Goal: Information Seeking & Learning: Learn about a topic

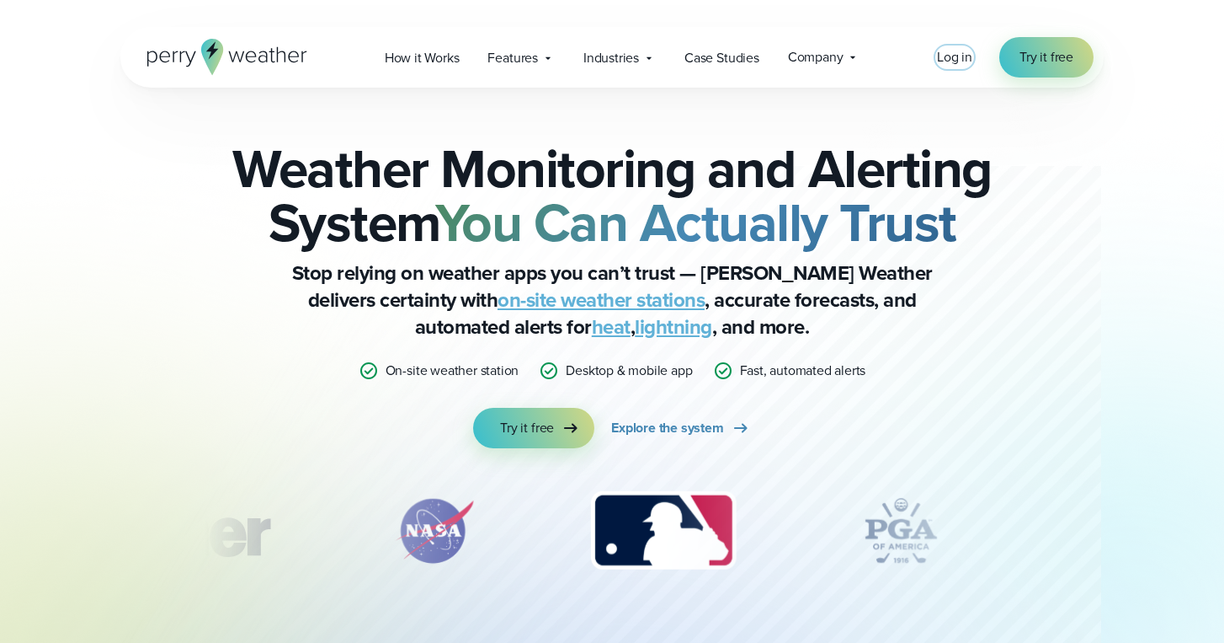
click at [947, 59] on span "Log in" at bounding box center [954, 56] width 35 height 19
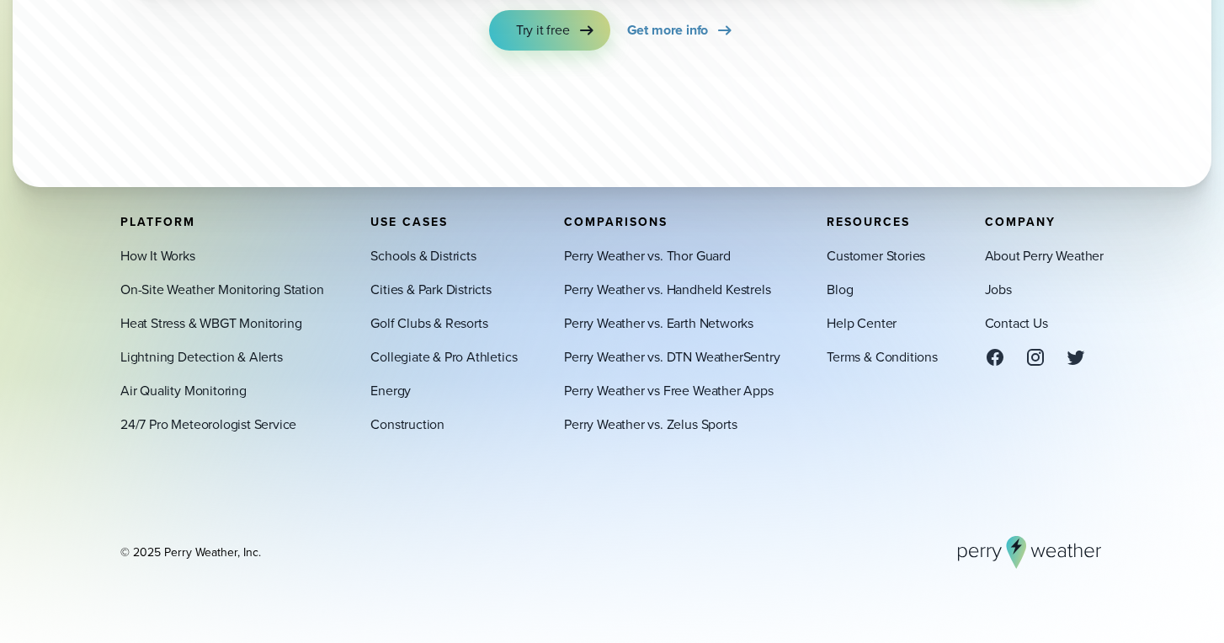
scroll to position [5788, 0]
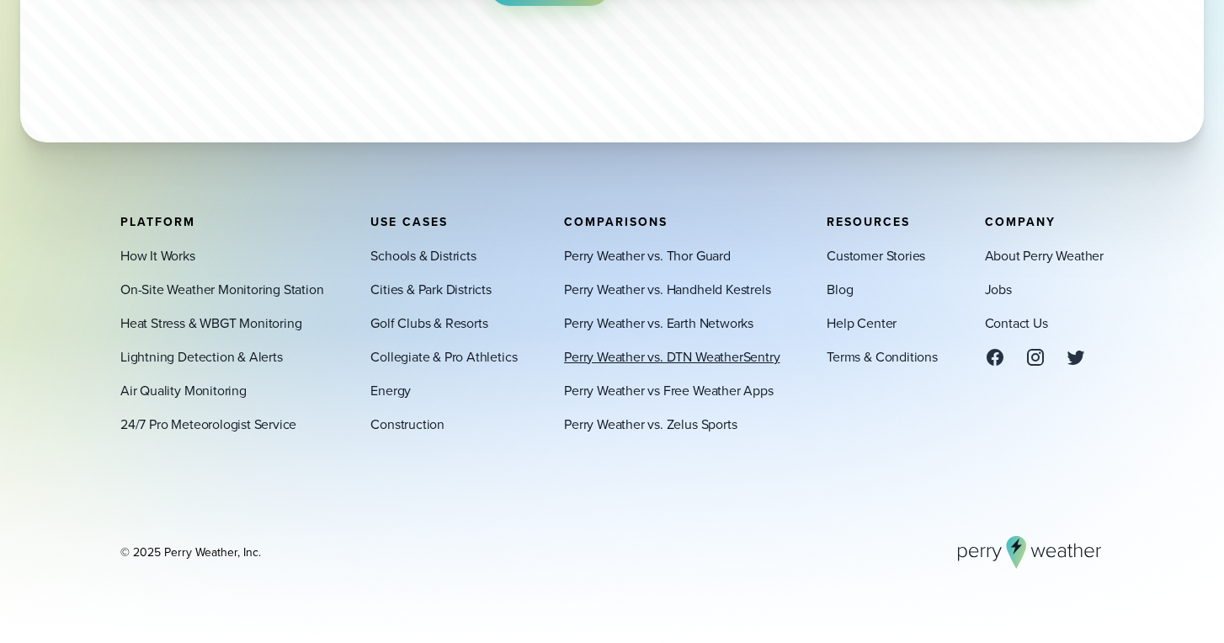
click at [621, 357] on link "Perry Weather vs. DTN WeatherSentry" at bounding box center [672, 356] width 216 height 20
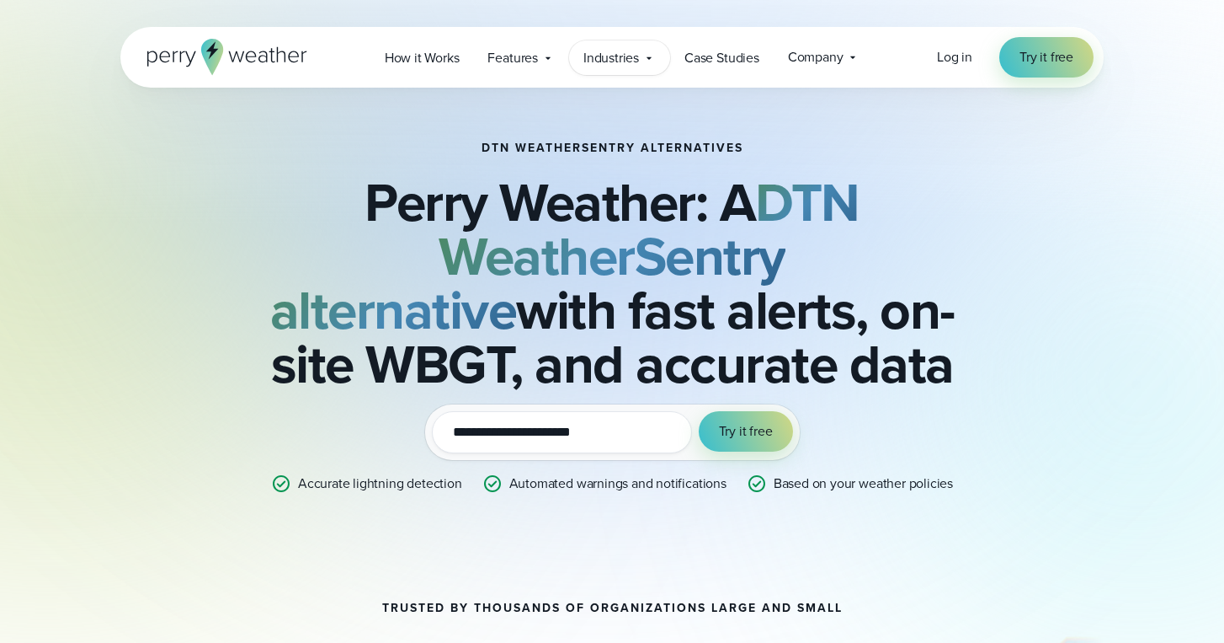
click at [591, 60] on span "Industries" at bounding box center [612, 58] width 56 height 20
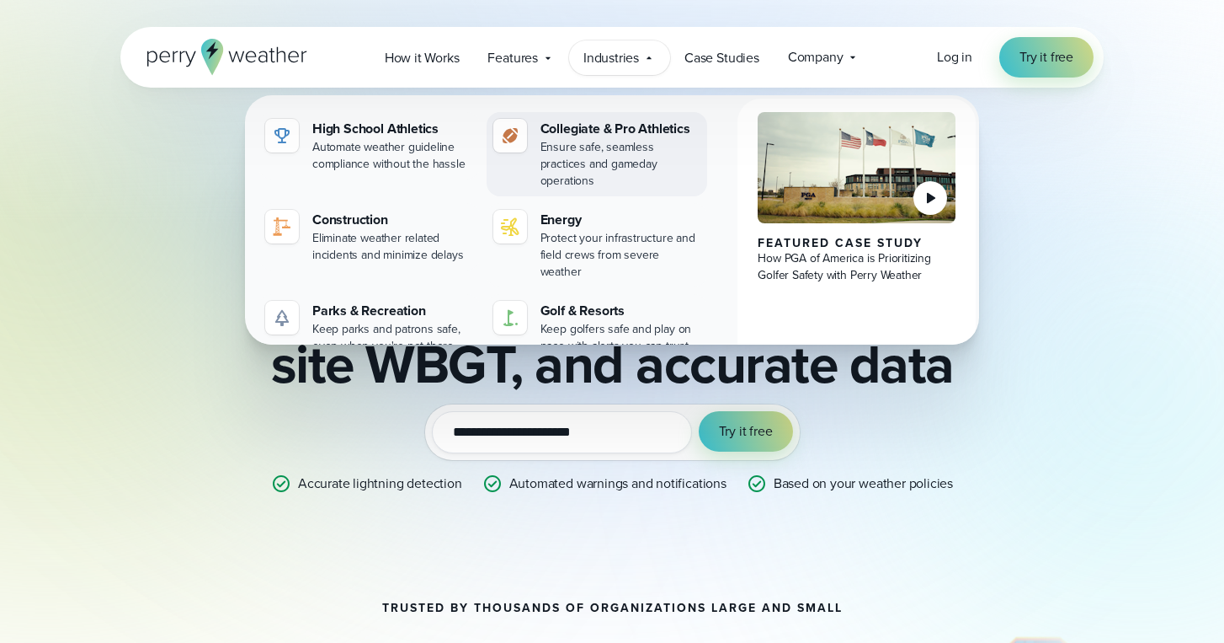
click at [594, 125] on div "Collegiate & Pro Athletics" at bounding box center [621, 129] width 161 height 20
